Goal: Navigation & Orientation: Find specific page/section

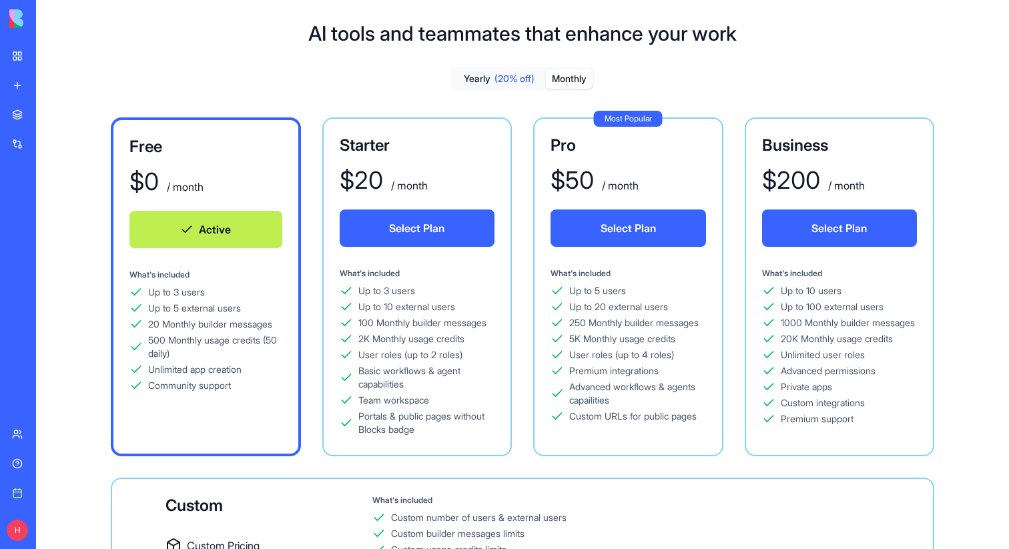
click at [35, 116] on div "Marketplace" at bounding box center [40, 114] width 17 height 13
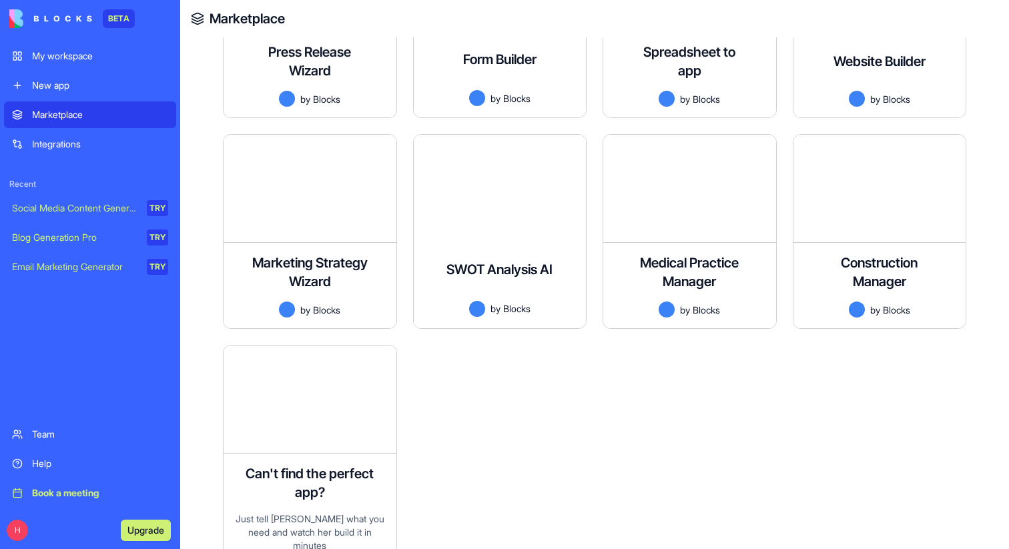
scroll to position [3382, 0]
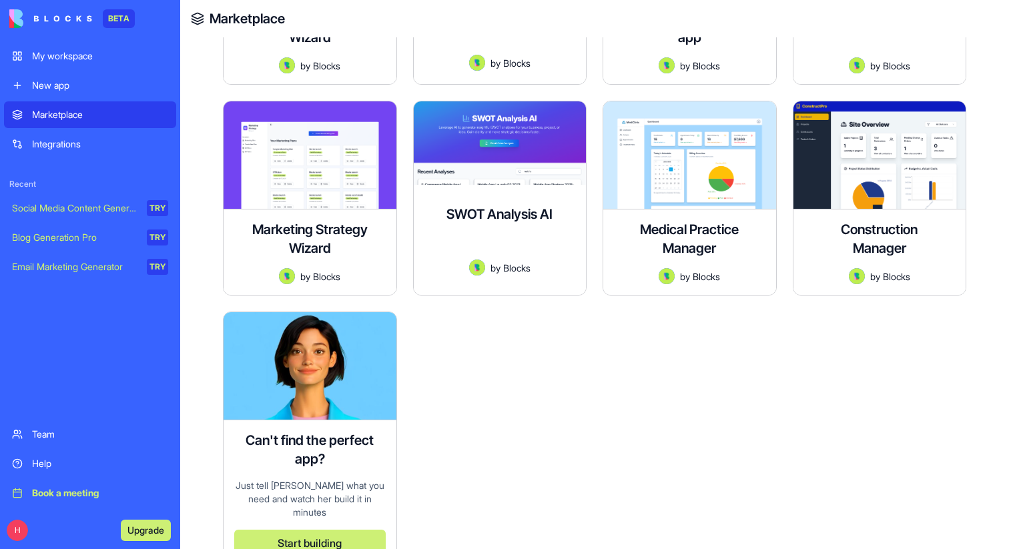
scroll to position [3382, 0]
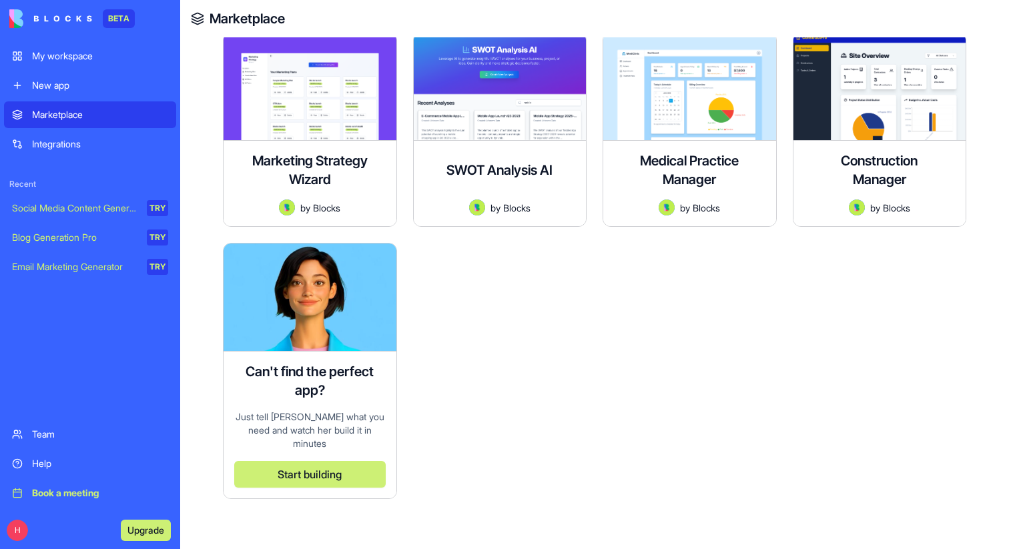
click at [85, 60] on div "My workspace" at bounding box center [100, 55] width 136 height 13
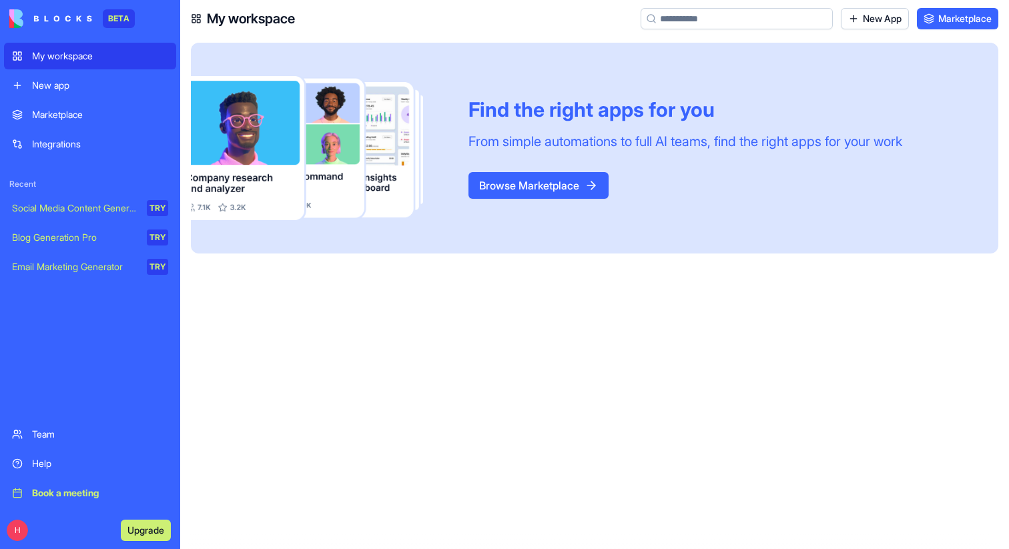
click at [102, 79] on div "New app" at bounding box center [100, 85] width 136 height 13
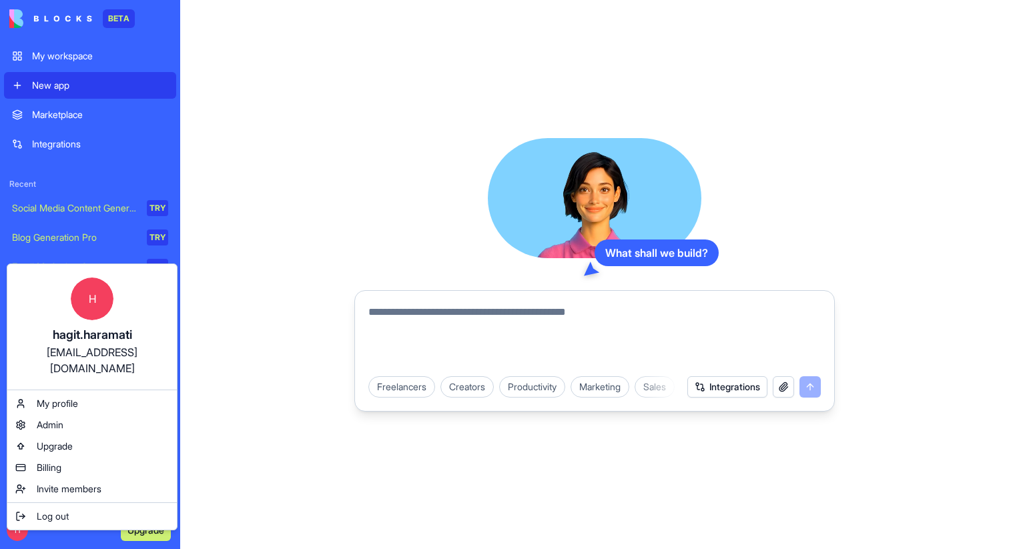
click at [20, 522] on html "BETA My workspace New app Marketplace Integrations Recent Social Media Content …" at bounding box center [504, 274] width 1009 height 549
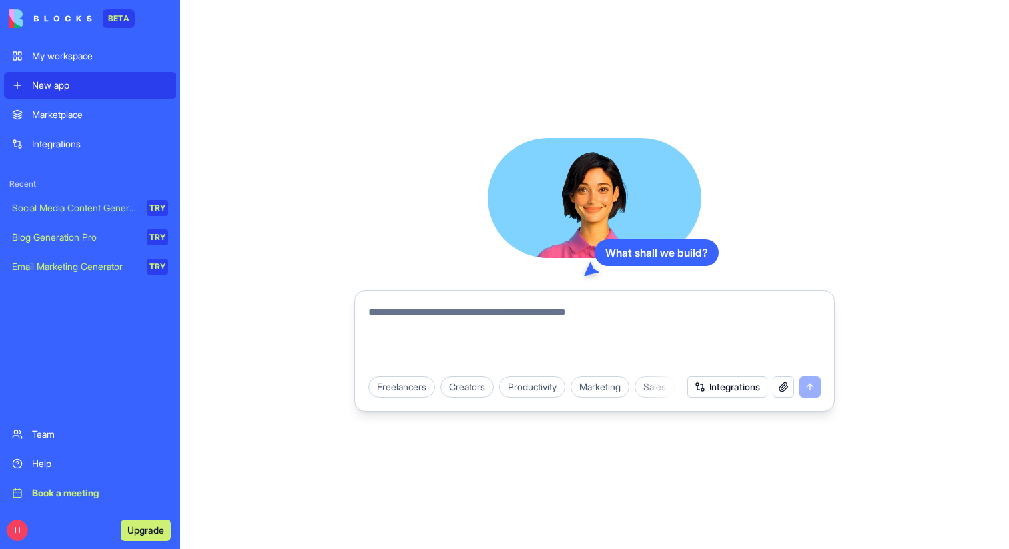
click at [78, 108] on div "Marketplace" at bounding box center [100, 114] width 136 height 13
